Goal: Book appointment/travel/reservation

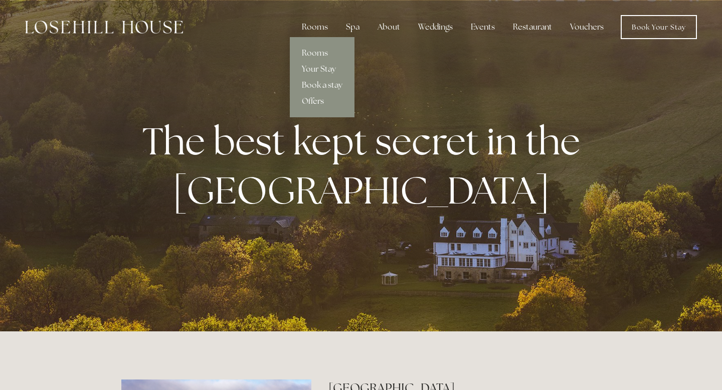
click at [322, 98] on link "Offers" at bounding box center [322, 101] width 65 height 16
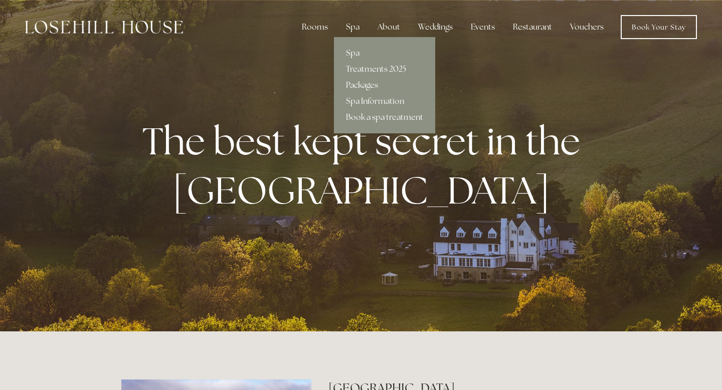
click at [374, 88] on link "Packages" at bounding box center [384, 85] width 101 height 16
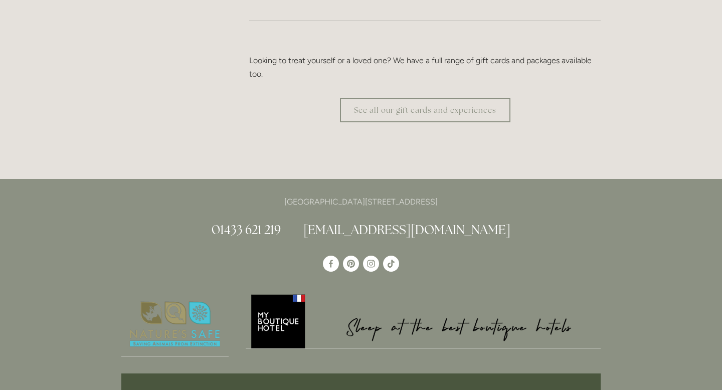
scroll to position [1798, 0]
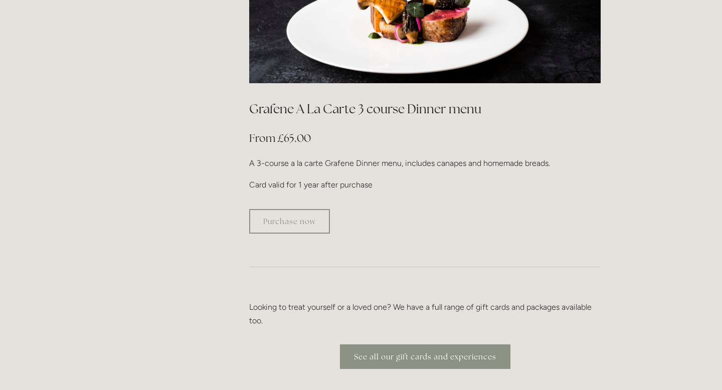
click at [417, 344] on link "See all our gift cards and experiences" at bounding box center [425, 356] width 170 height 25
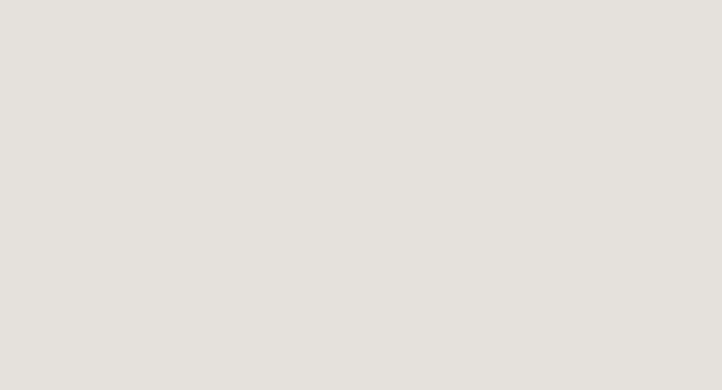
scroll to position [1395, 0]
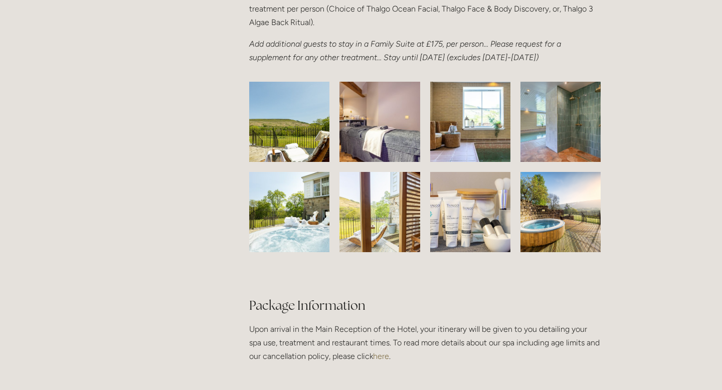
scroll to position [1582, 0]
